Goal: Browse casually

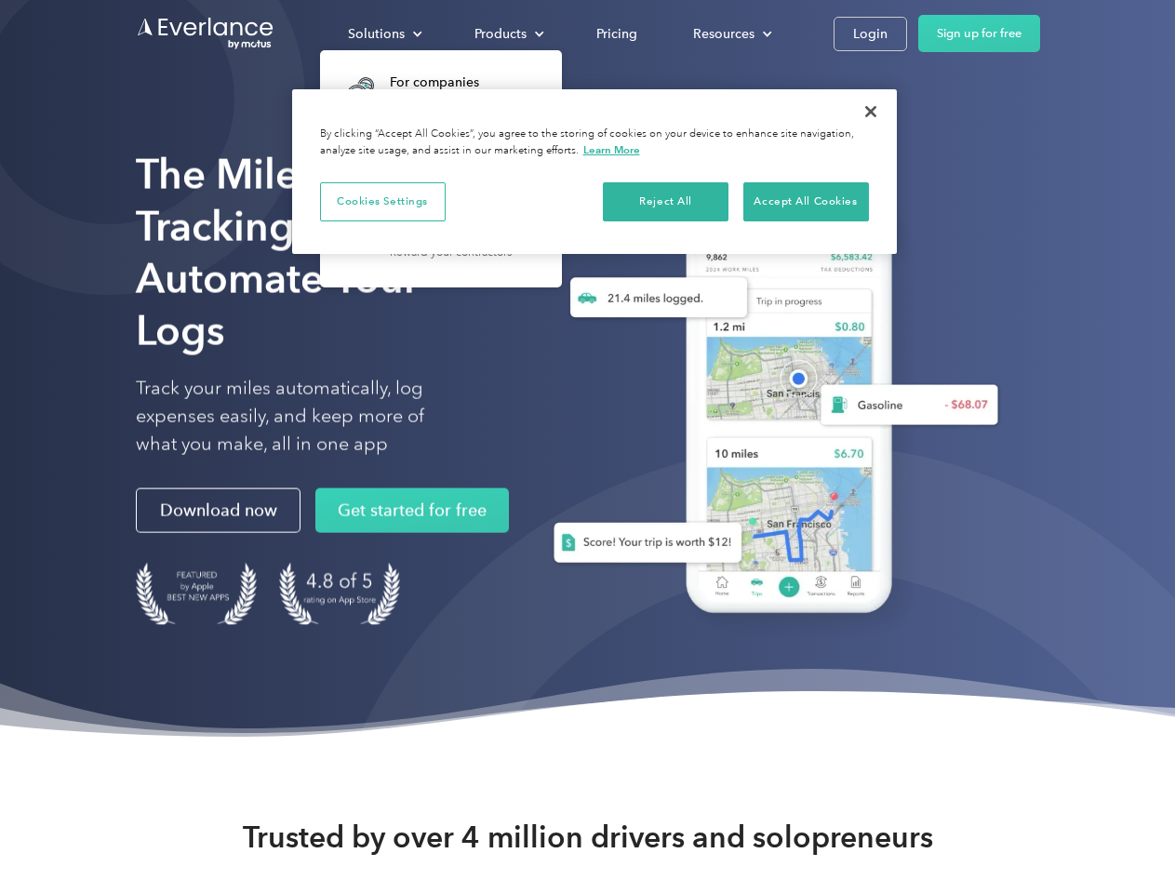
click at [384, 33] on div "Solutions" at bounding box center [376, 33] width 57 height 23
click at [507, 33] on div "Products" at bounding box center [500, 33] width 52 height 23
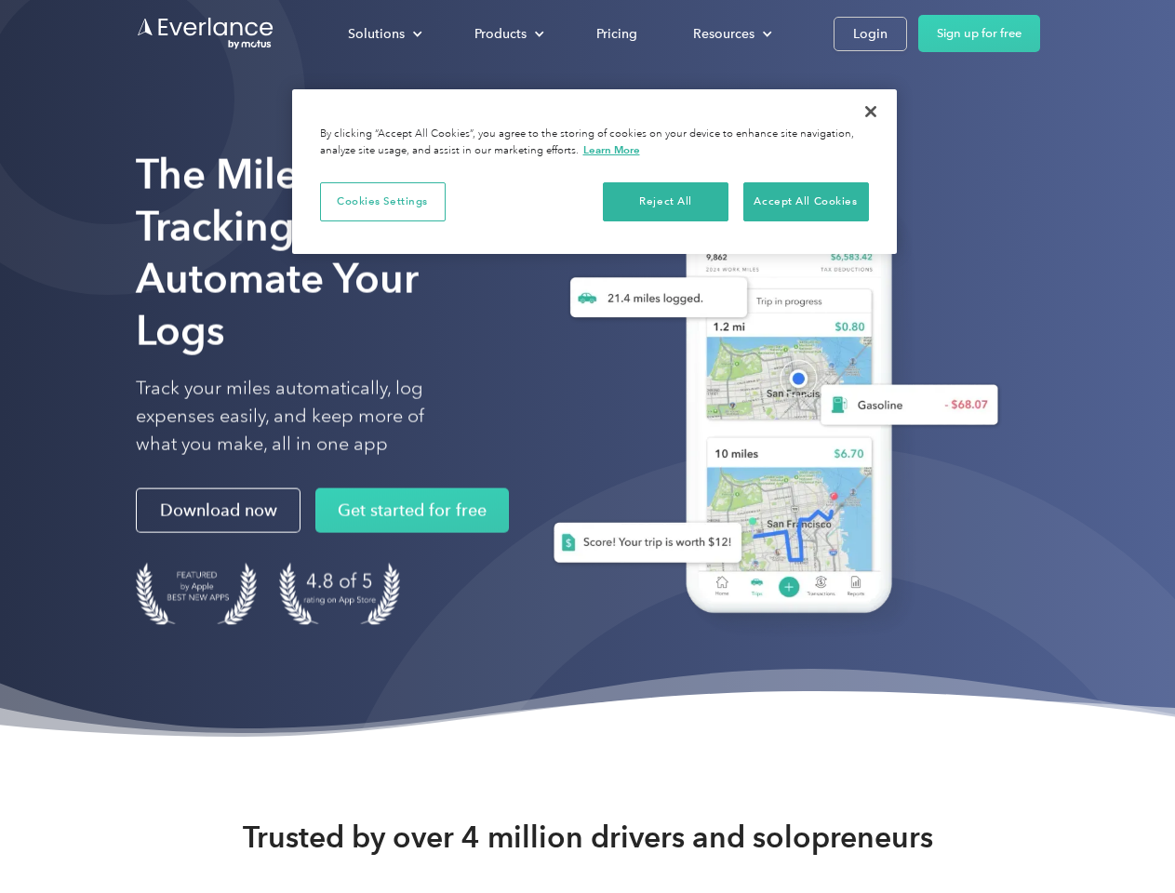
click at [730, 33] on div "Resources" at bounding box center [723, 33] width 61 height 23
click at [382, 201] on button "Cookies Settings" at bounding box center [383, 201] width 126 height 39
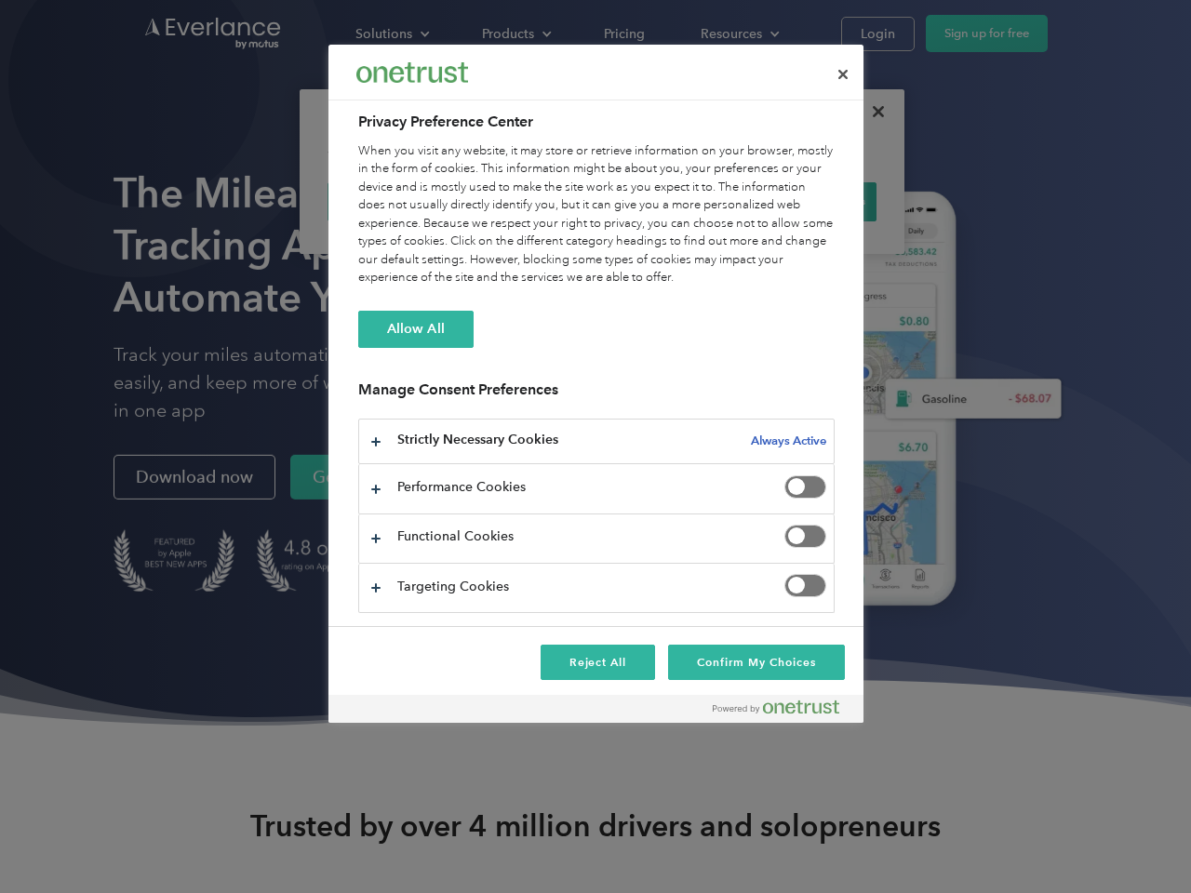
click at [666, 201] on div "When you visit any website, it may store or retrieve information on your browse…" at bounding box center [596, 214] width 476 height 145
click at [805, 201] on div "When you visit any website, it may store or retrieve information on your browse…" at bounding box center [596, 214] width 476 height 145
click at [871, 112] on div at bounding box center [595, 446] width 1191 height 893
